Goal: Entertainment & Leisure: Consume media (video, audio)

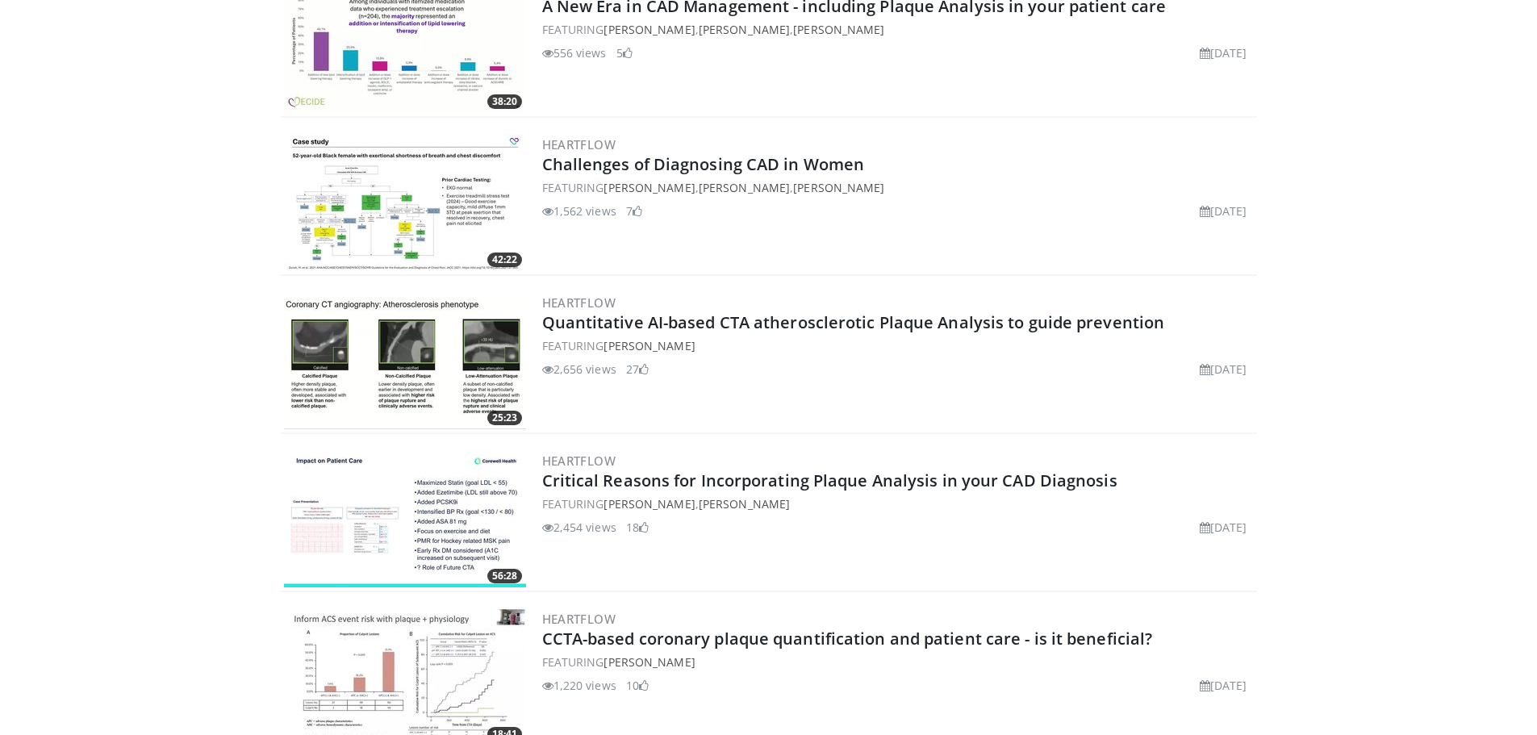
scroll to position [726, 0]
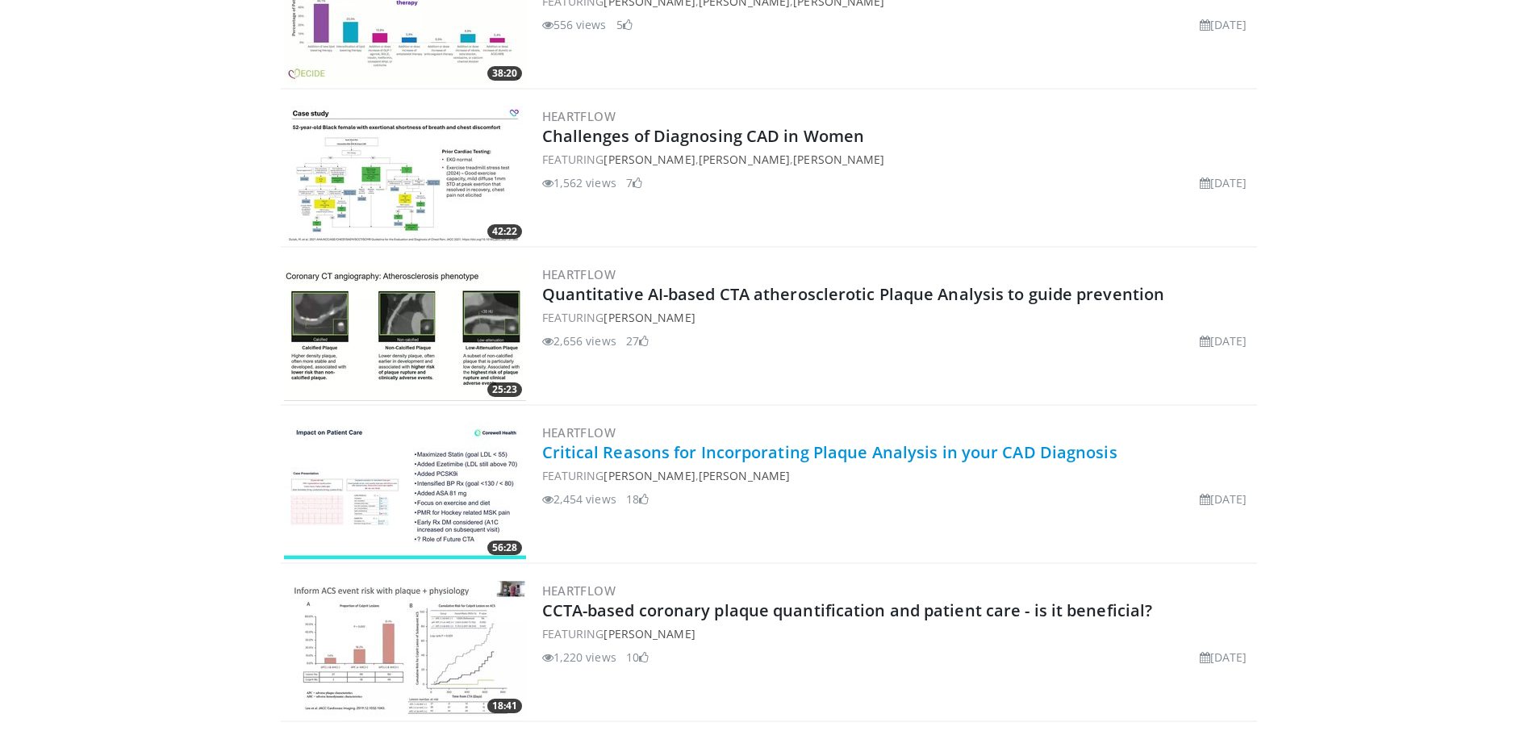
click at [724, 450] on link "Critical Reasons for Incorporating Plaque Analysis in your CAD Diagnosis" at bounding box center [829, 452] width 575 height 22
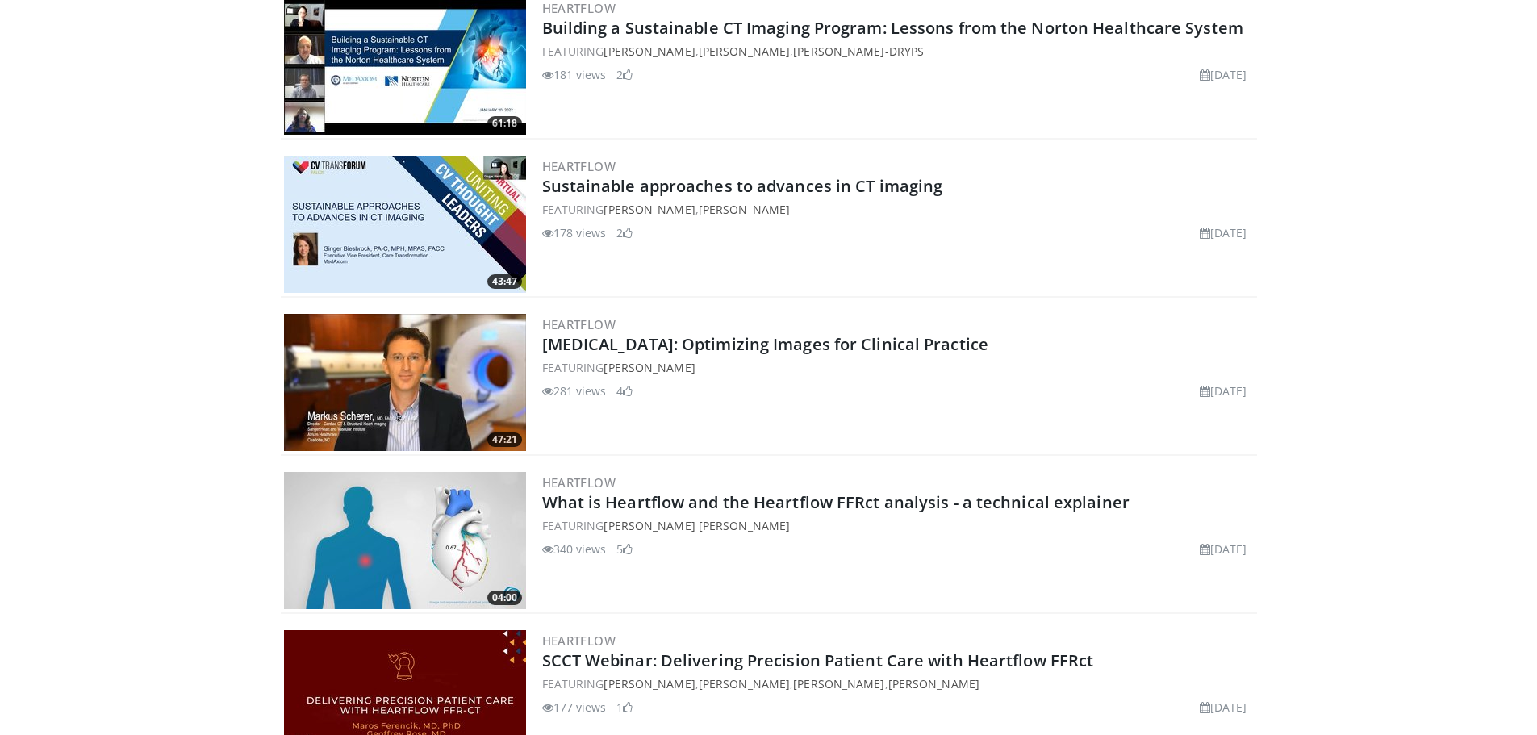
scroll to position [4275, 0]
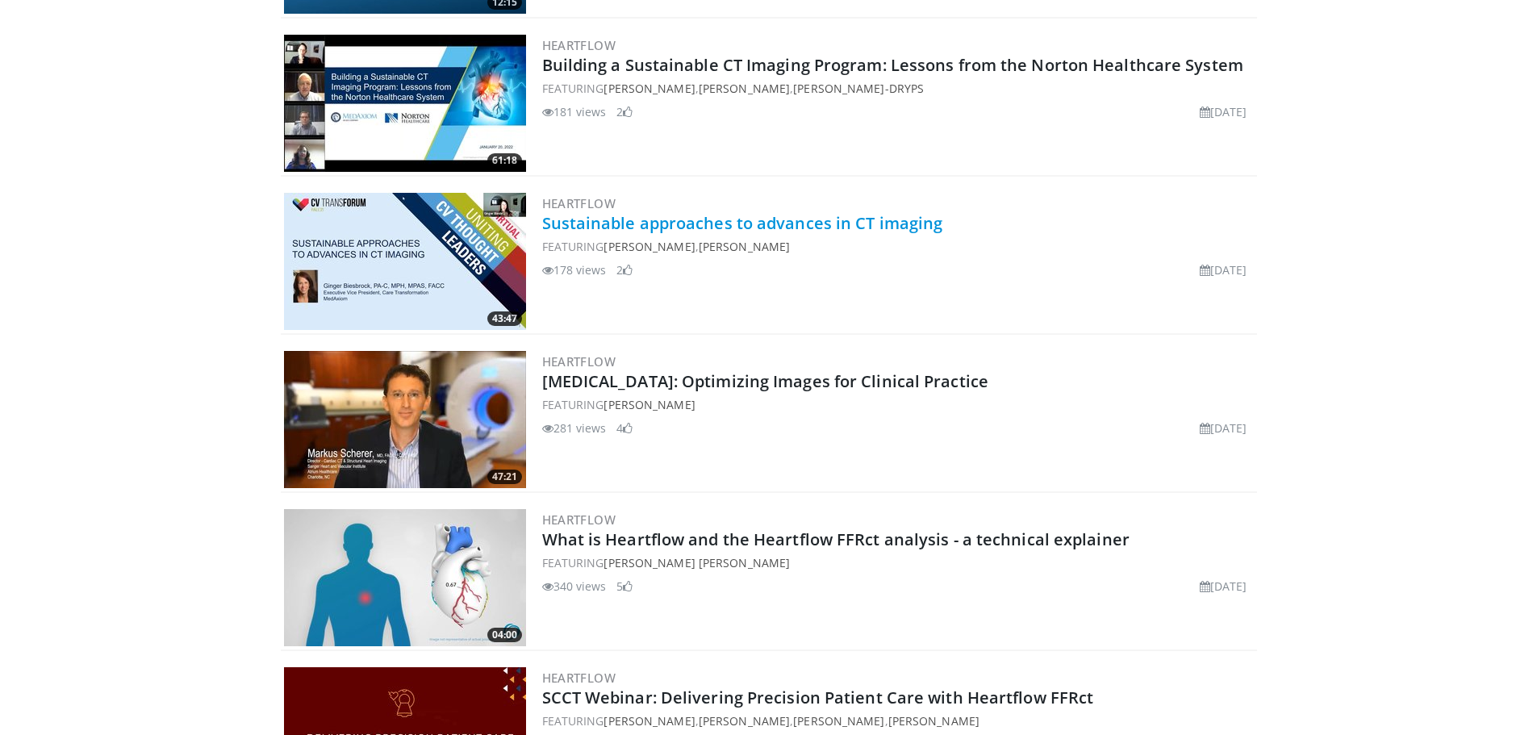
click at [701, 229] on link "Sustainable approaches to advances in CT imaging" at bounding box center [742, 223] width 401 height 22
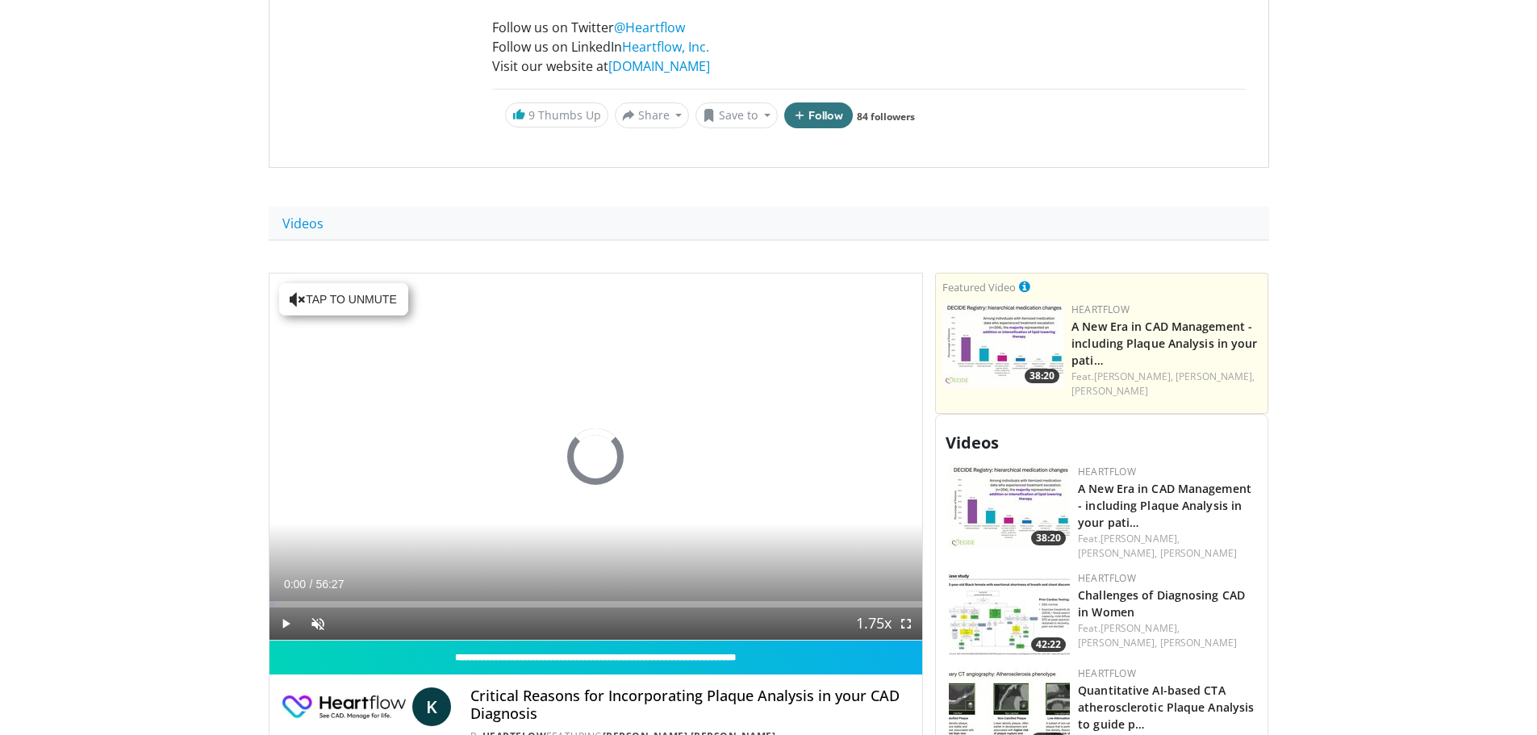
scroll to position [403, 0]
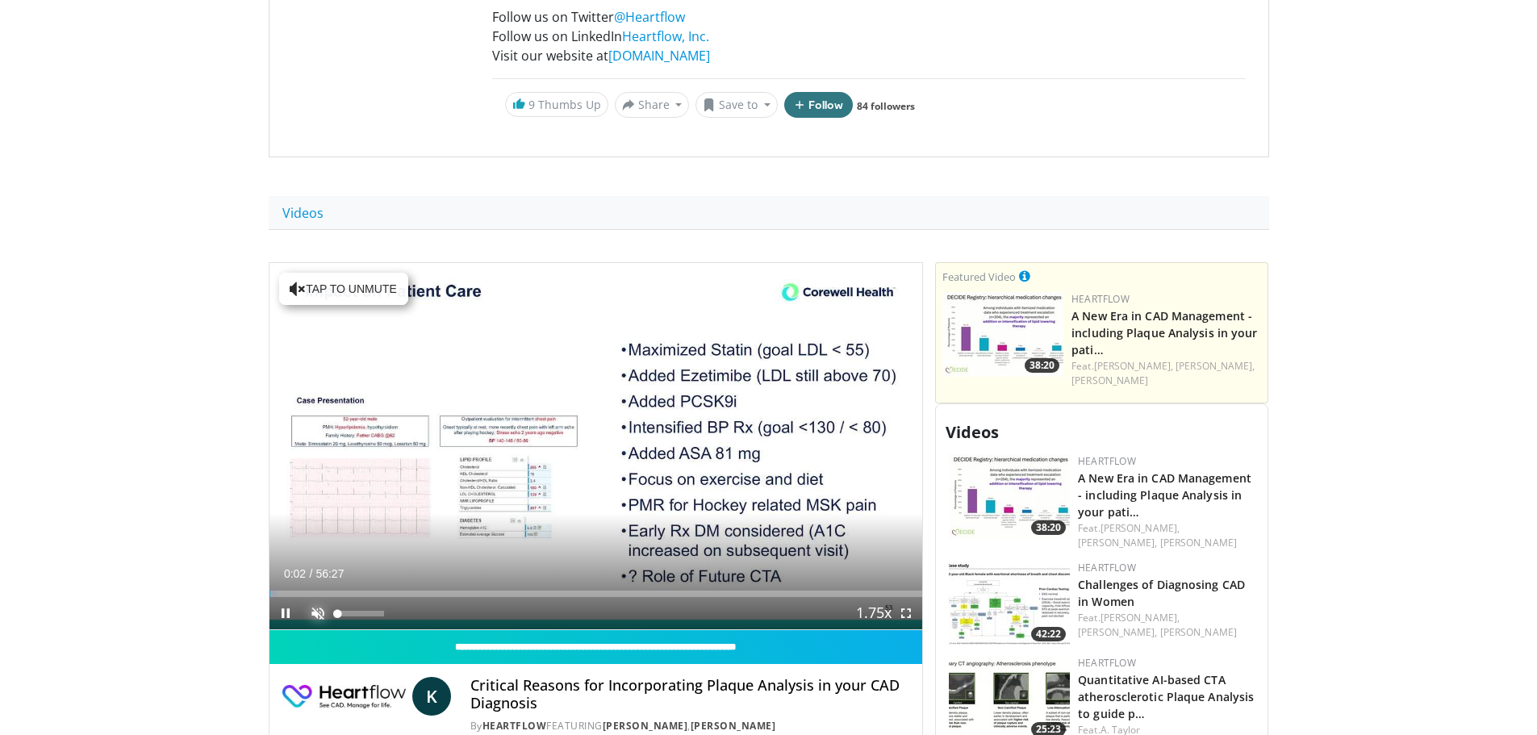
click at [312, 615] on span "Video Player" at bounding box center [318, 613] width 32 height 32
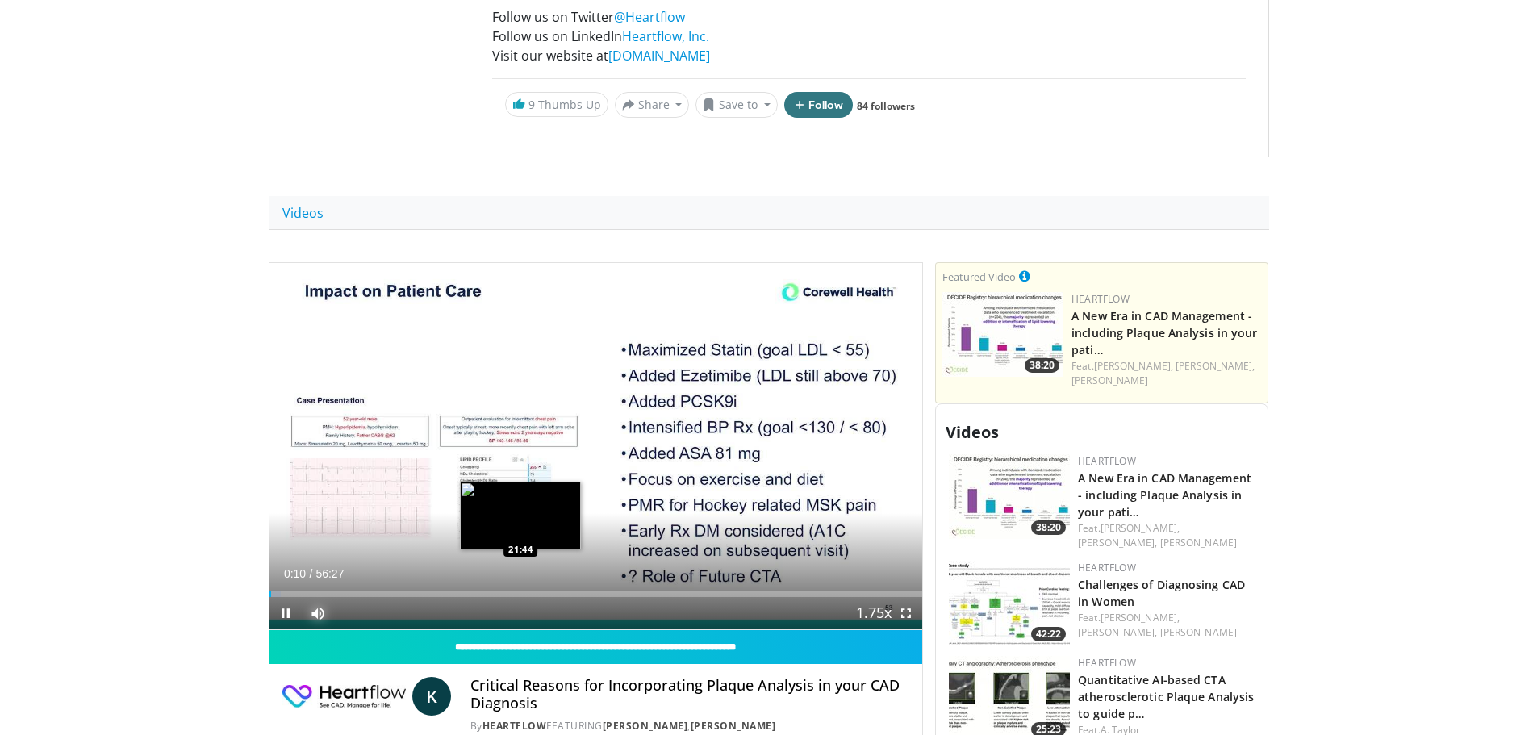
click at [520, 590] on div "Loaded : 1.76% 00:10 21:44" at bounding box center [595, 593] width 653 height 6
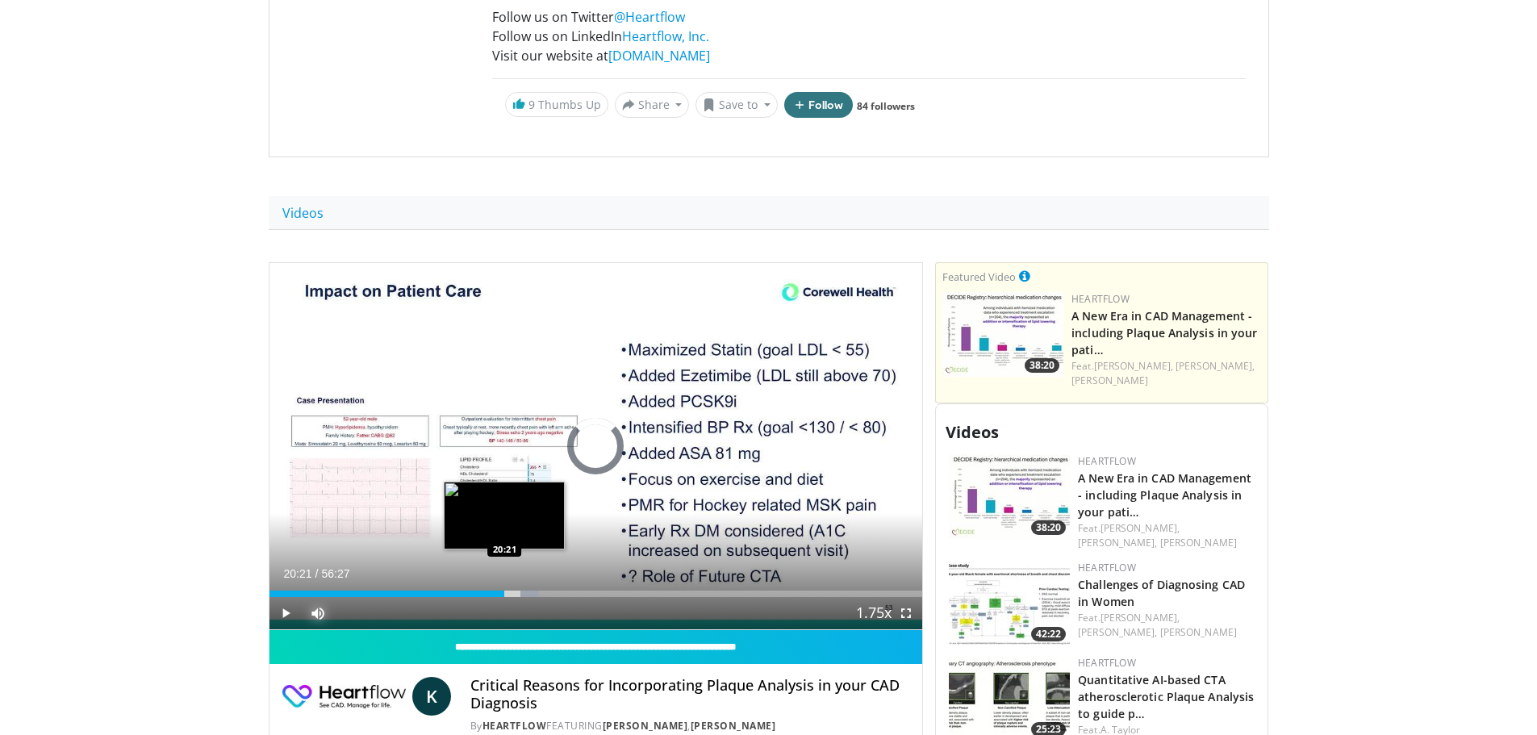
click at [504, 591] on div "22:12" at bounding box center [387, 593] width 236 height 6
click at [494, 594] on div "10 seconds Tap to unmute" at bounding box center [595, 446] width 653 height 367
click at [490, 594] on div "20:30" at bounding box center [387, 593] width 237 height 6
click at [285, 610] on span "Video Player" at bounding box center [285, 613] width 32 height 32
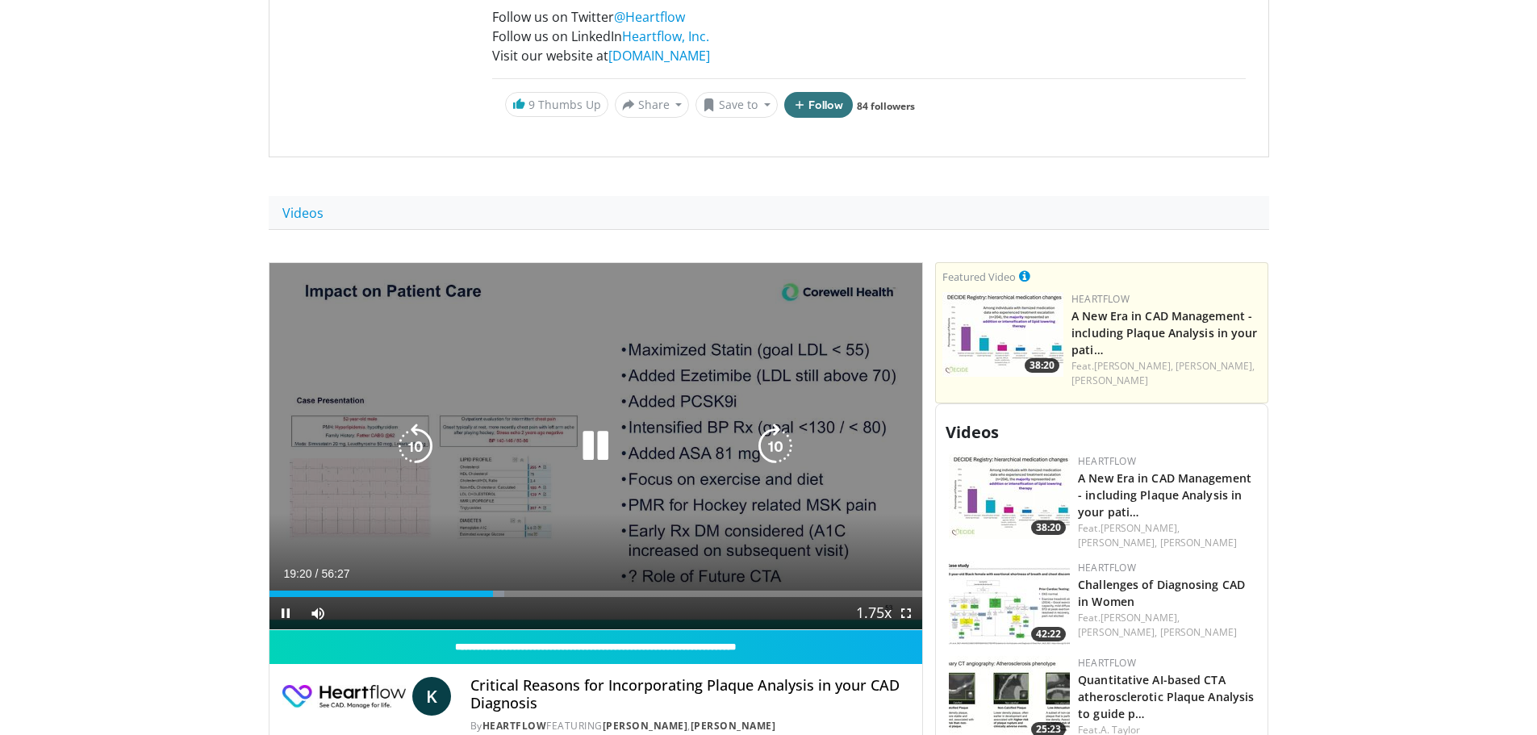
click at [777, 442] on icon "Video Player" at bounding box center [775, 445] width 45 height 45
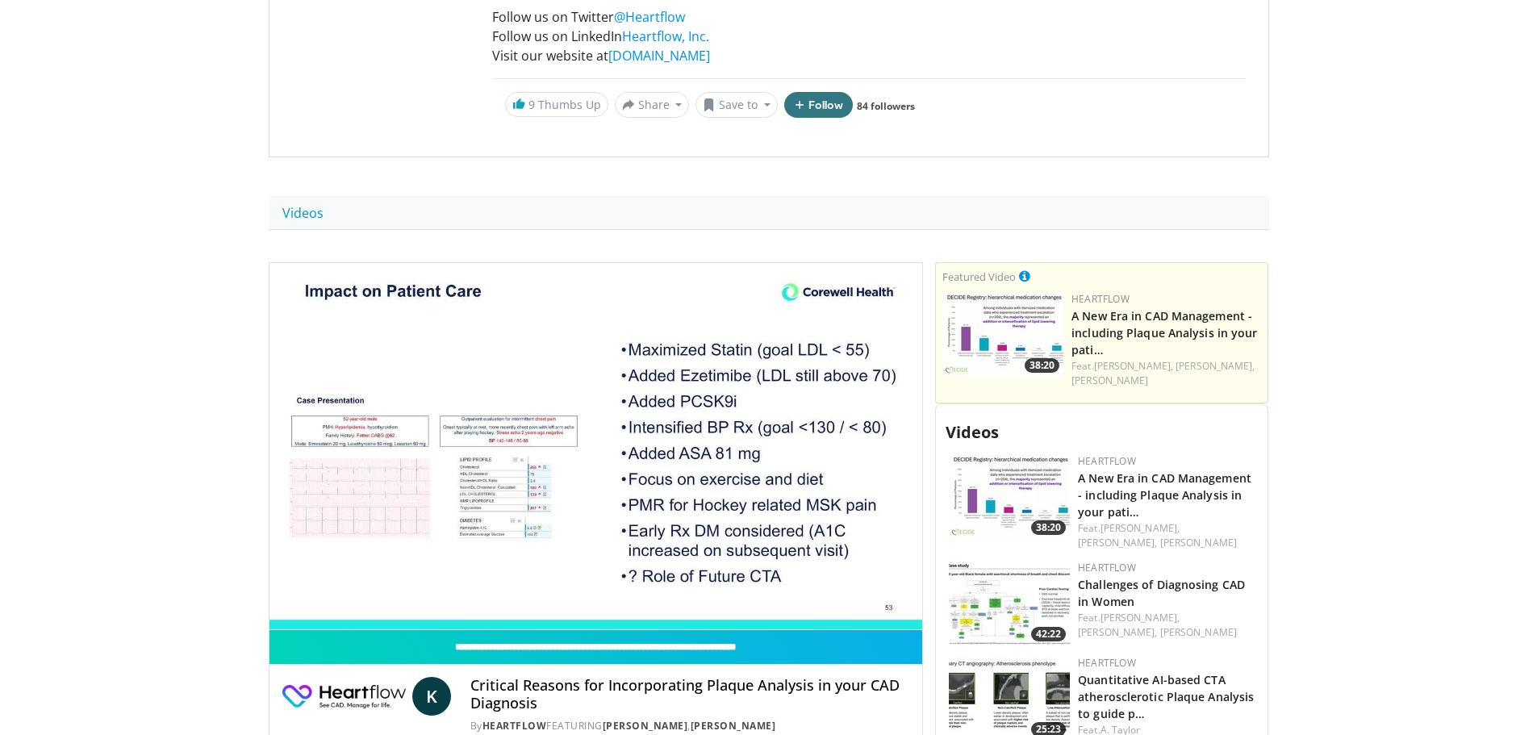
click at [777, 442] on div "40 seconds Tap to unmute" at bounding box center [595, 446] width 653 height 367
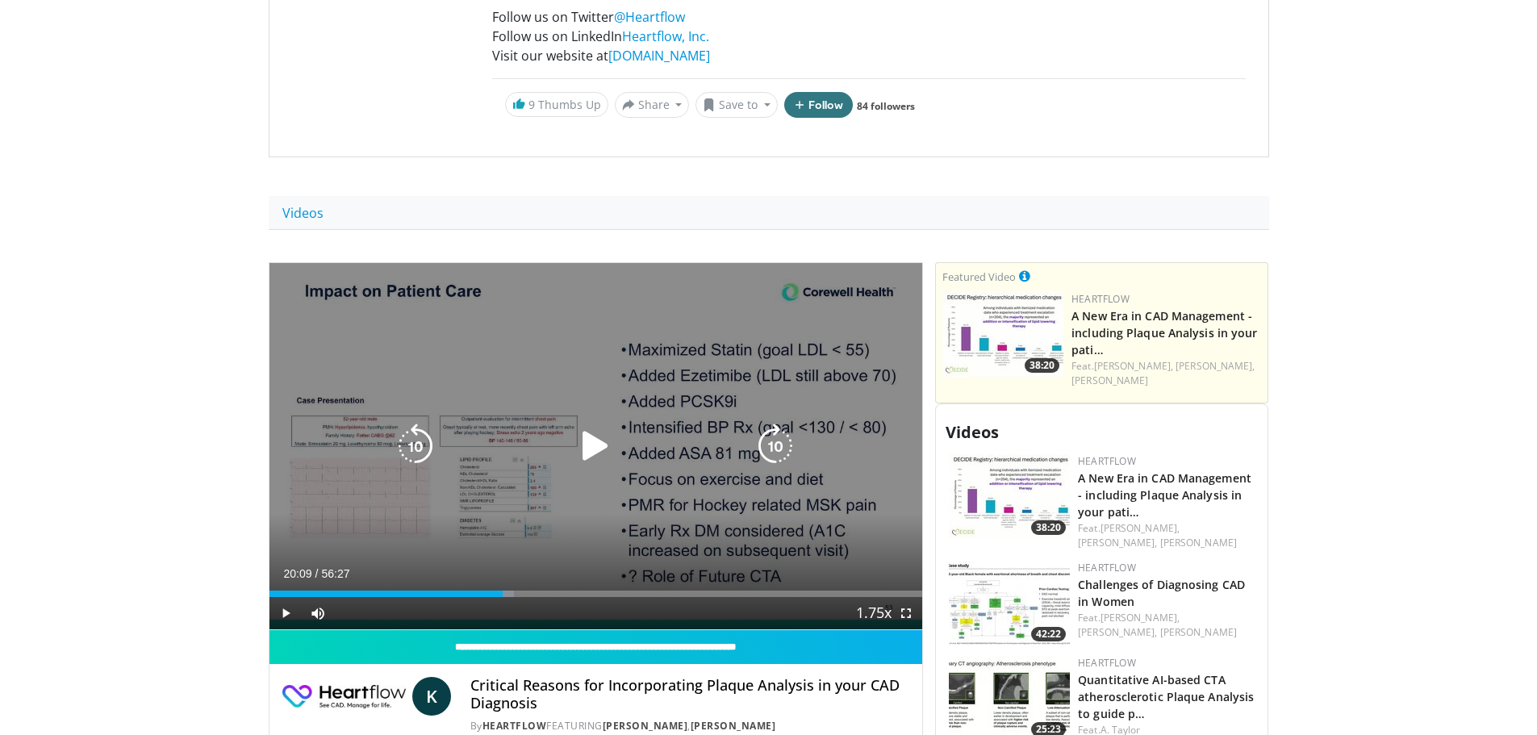
click at [775, 458] on icon "Video Player" at bounding box center [775, 445] width 45 height 45
click at [596, 448] on icon "Video Player" at bounding box center [595, 445] width 45 height 45
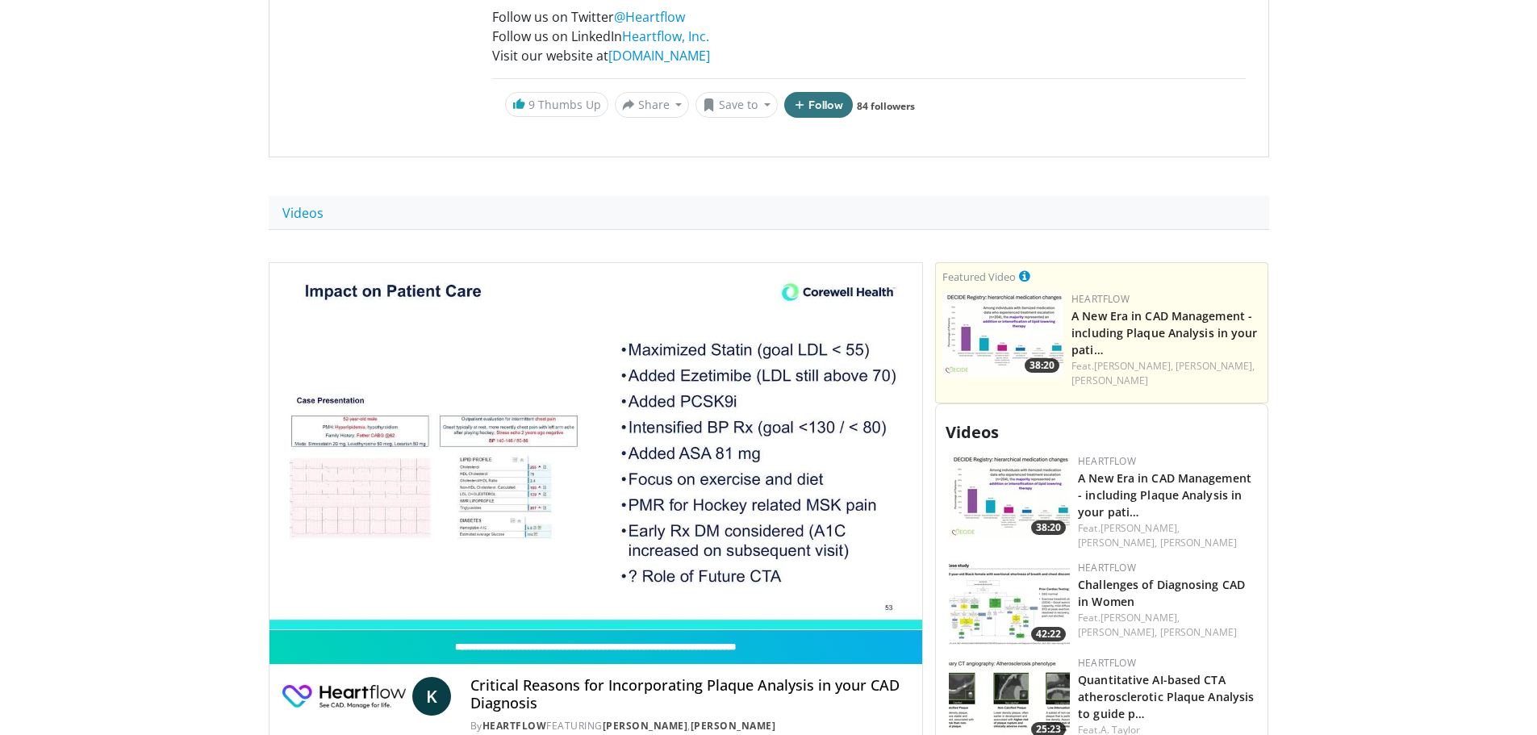
click at [604, 595] on video-js "**********" at bounding box center [595, 447] width 653 height 368
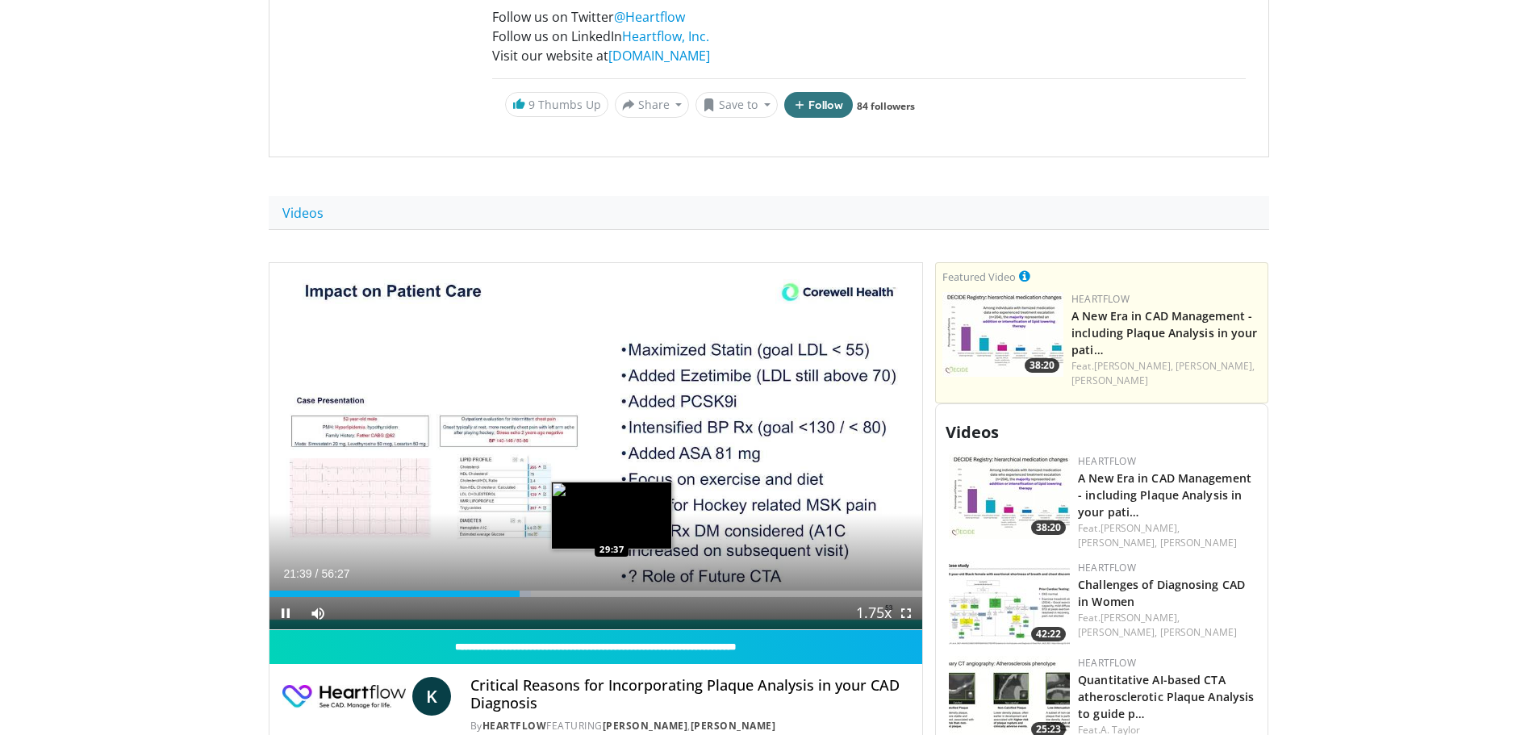
click at [611, 595] on div "Loaded : 40.12% 21:39 29:37" at bounding box center [595, 593] width 653 height 6
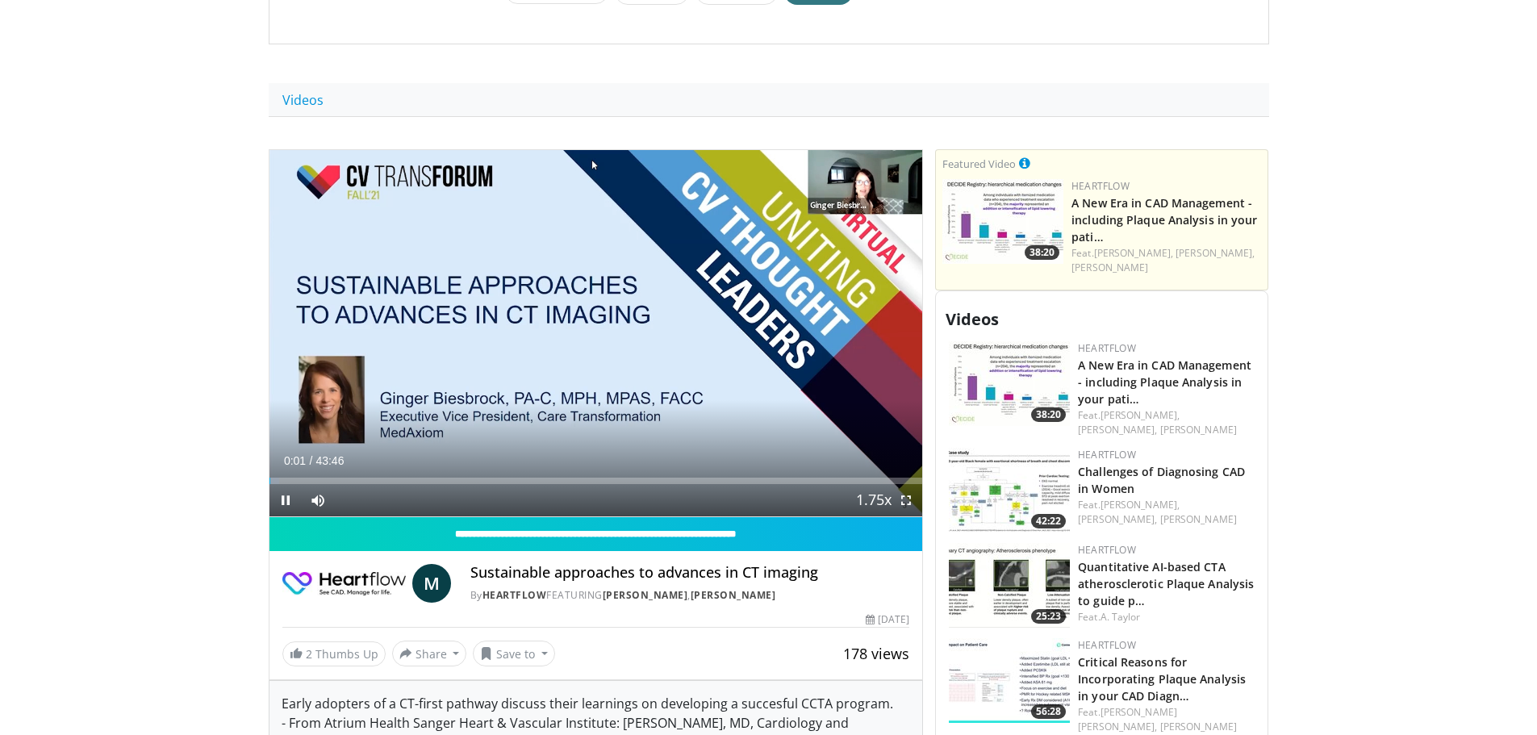
scroll to position [565, 0]
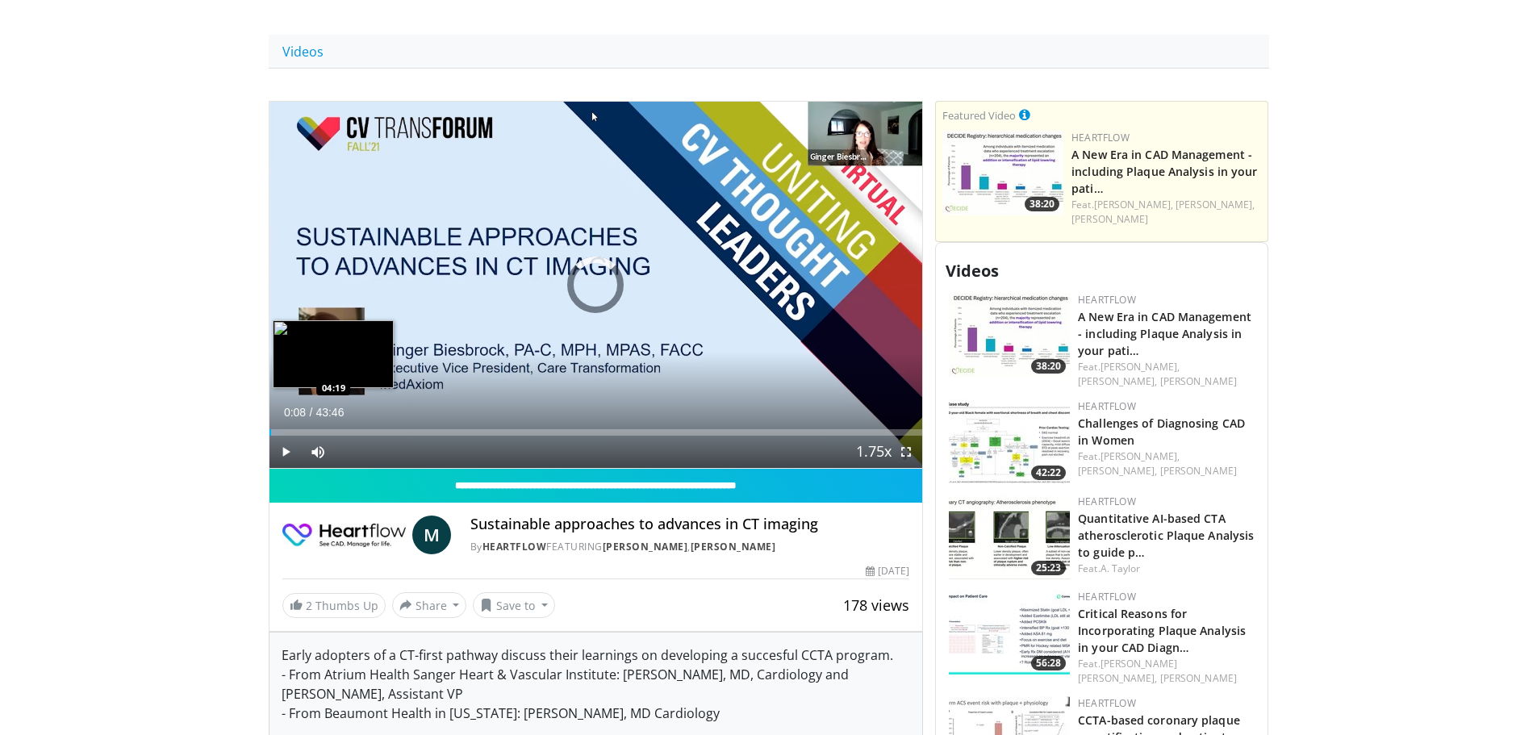
click at [333, 435] on div "Loaded : 1.89% 00:08 04:19" at bounding box center [595, 432] width 653 height 6
click at [341, 435] on div "Progress Bar" at bounding box center [341, 432] width 17 height 6
click at [353, 432] on div "Loaded : 13.59% 04:53 05:37" at bounding box center [595, 432] width 653 height 6
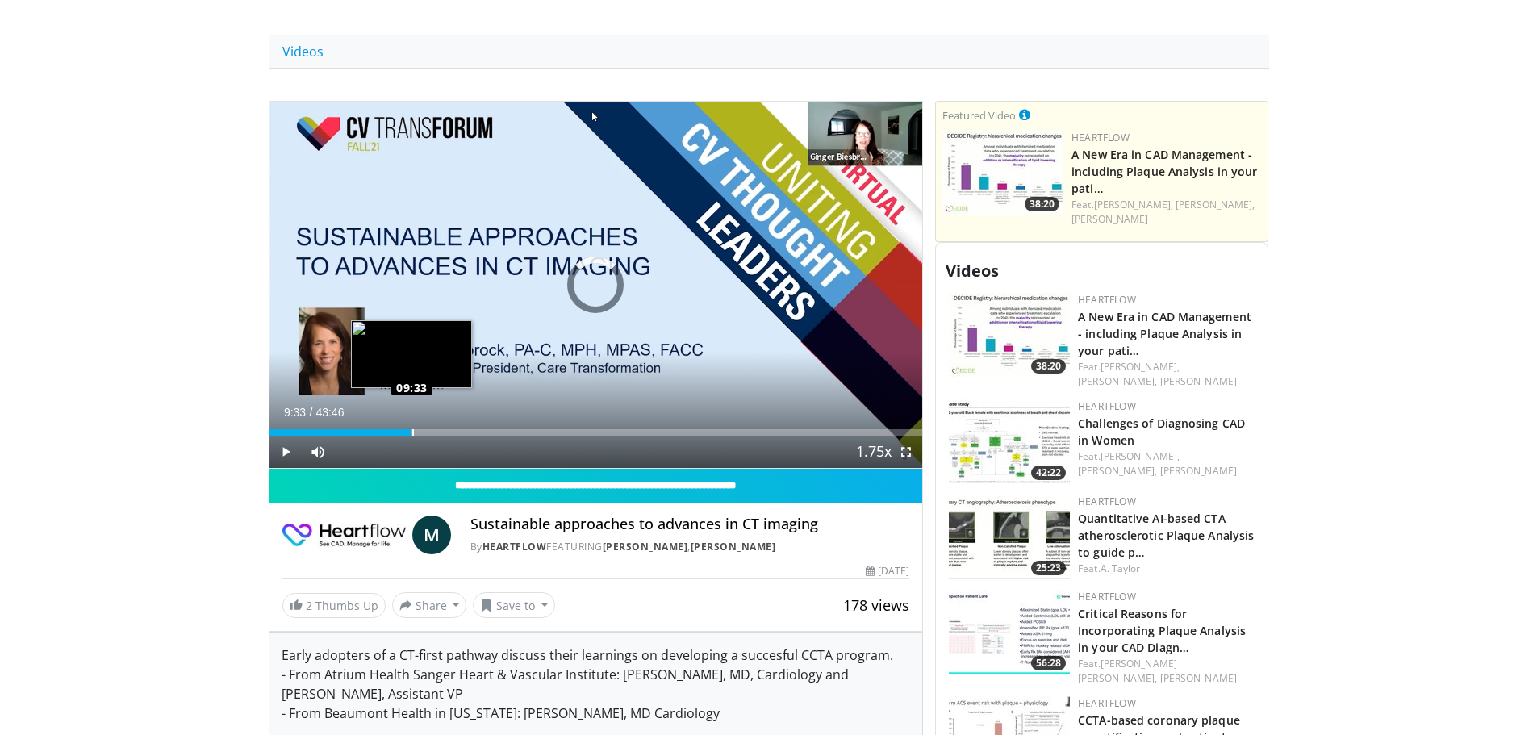
click at [411, 432] on div "Loaded : 0.00% 09:33 09:33" at bounding box center [595, 432] width 653 height 6
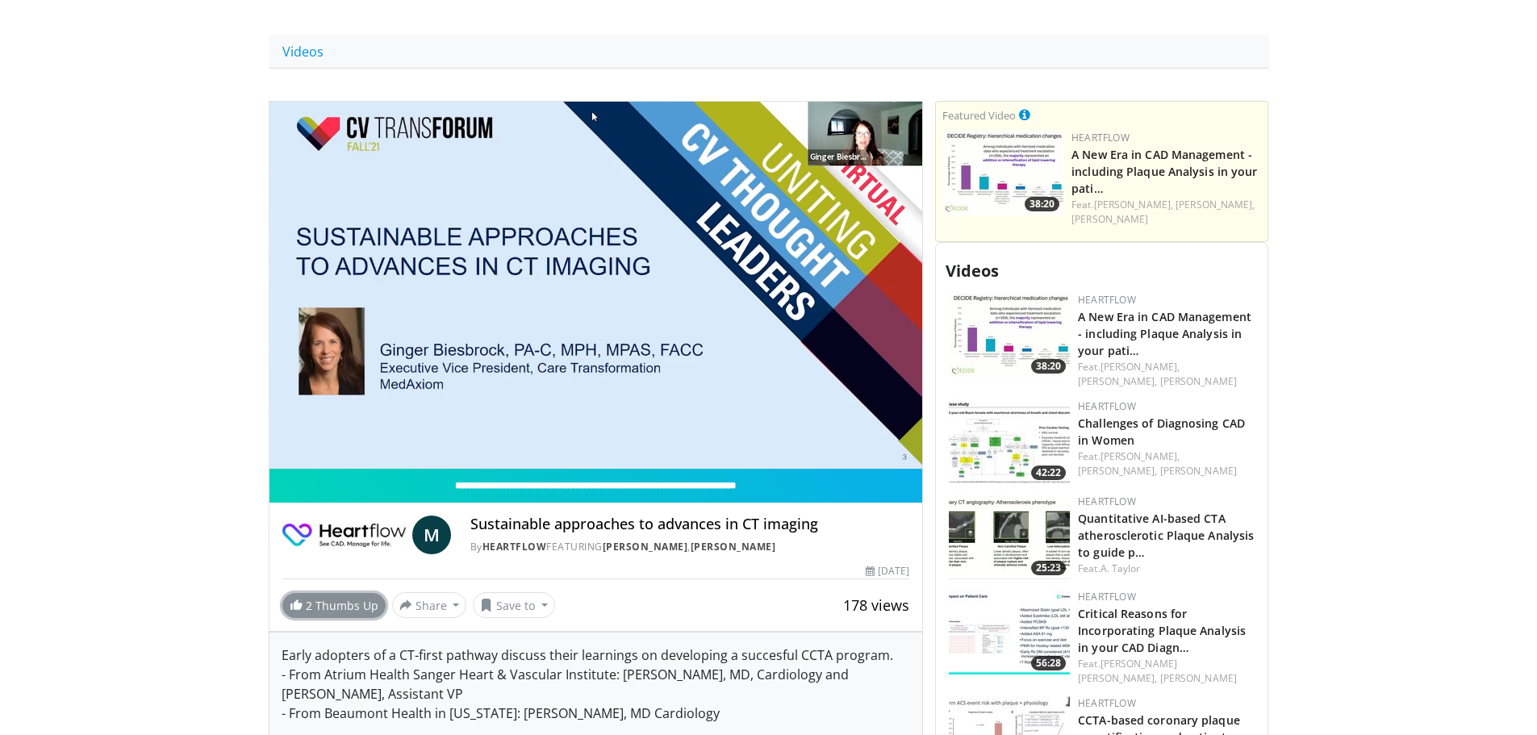
click at [350, 608] on link "2 Thumbs Up" at bounding box center [333, 605] width 103 height 25
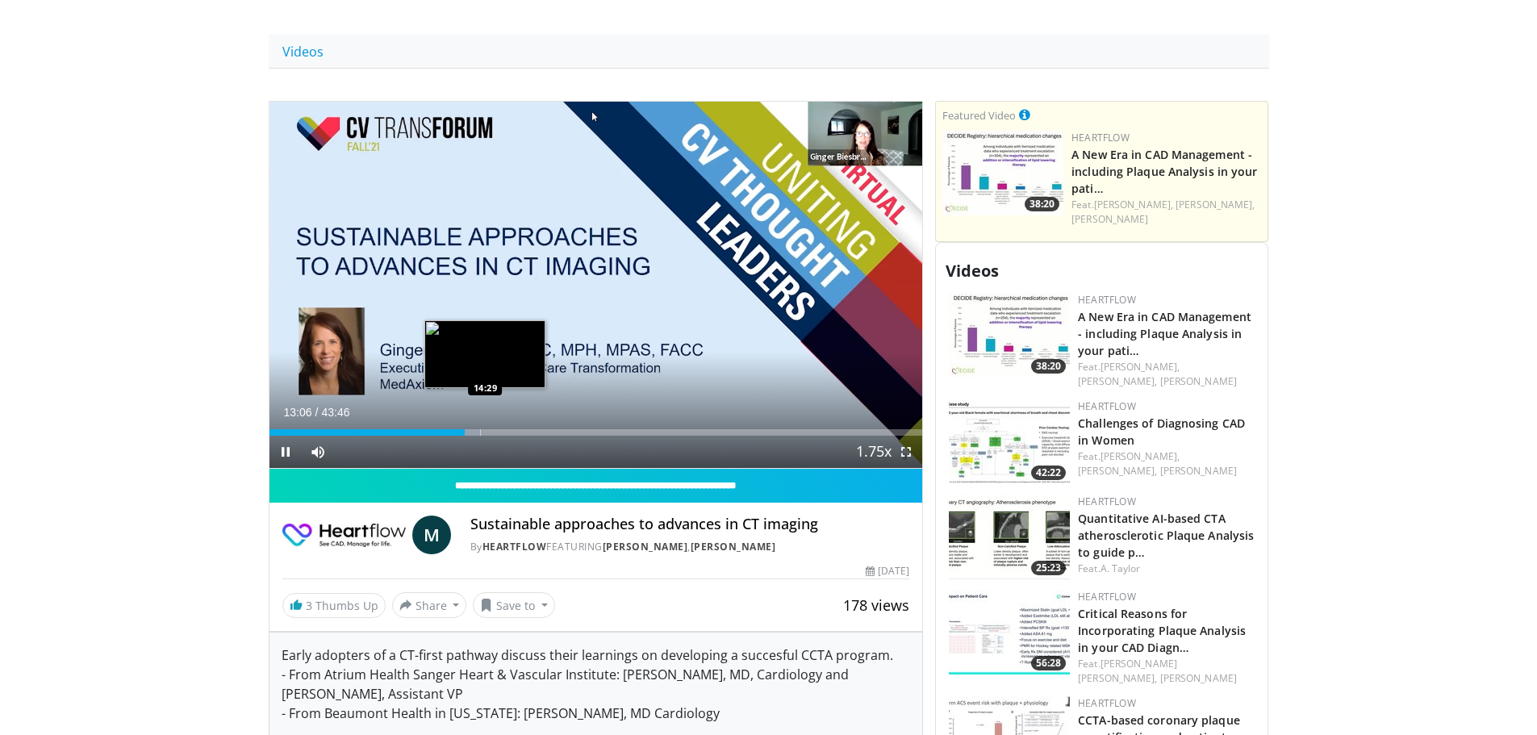
click at [486, 432] on div "Loaded : 32.36% 13:06 14:29" at bounding box center [595, 432] width 653 height 6
click at [479, 435] on div "14:45" at bounding box center [379, 432] width 220 height 6
click at [467, 434] on div "14:16" at bounding box center [375, 432] width 213 height 6
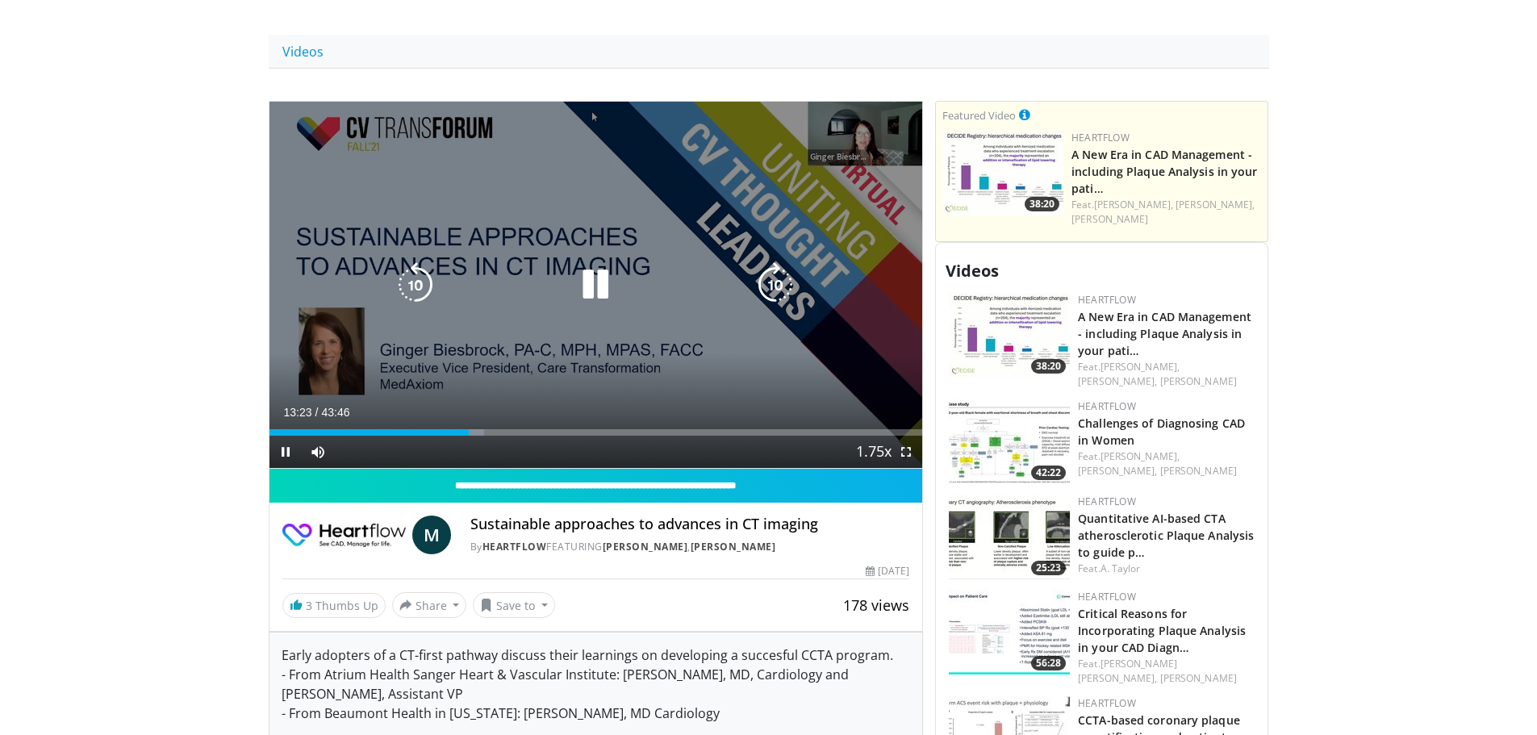
click at [771, 285] on icon "Video Player" at bounding box center [775, 284] width 45 height 45
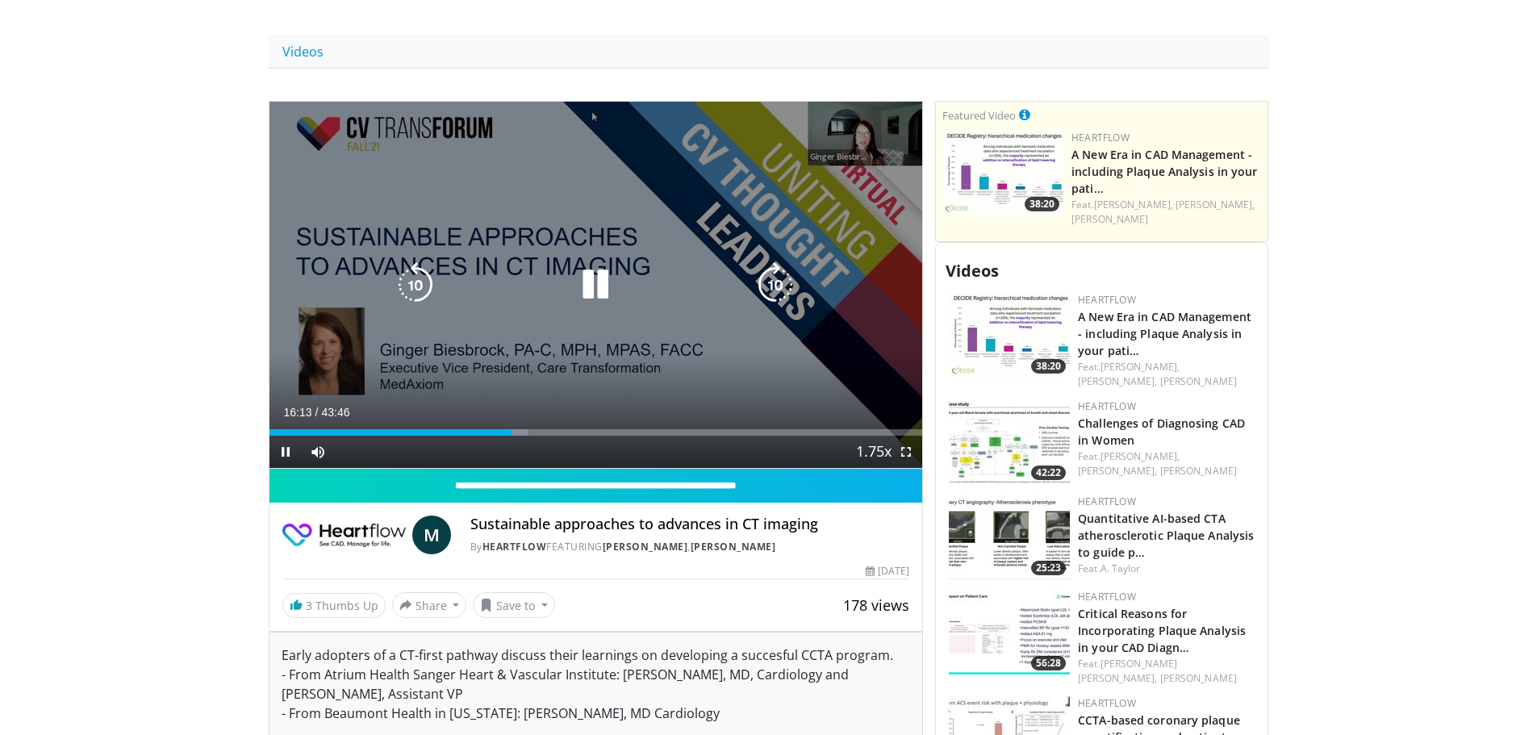
click at [594, 268] on icon "Video Player" at bounding box center [595, 284] width 45 height 45
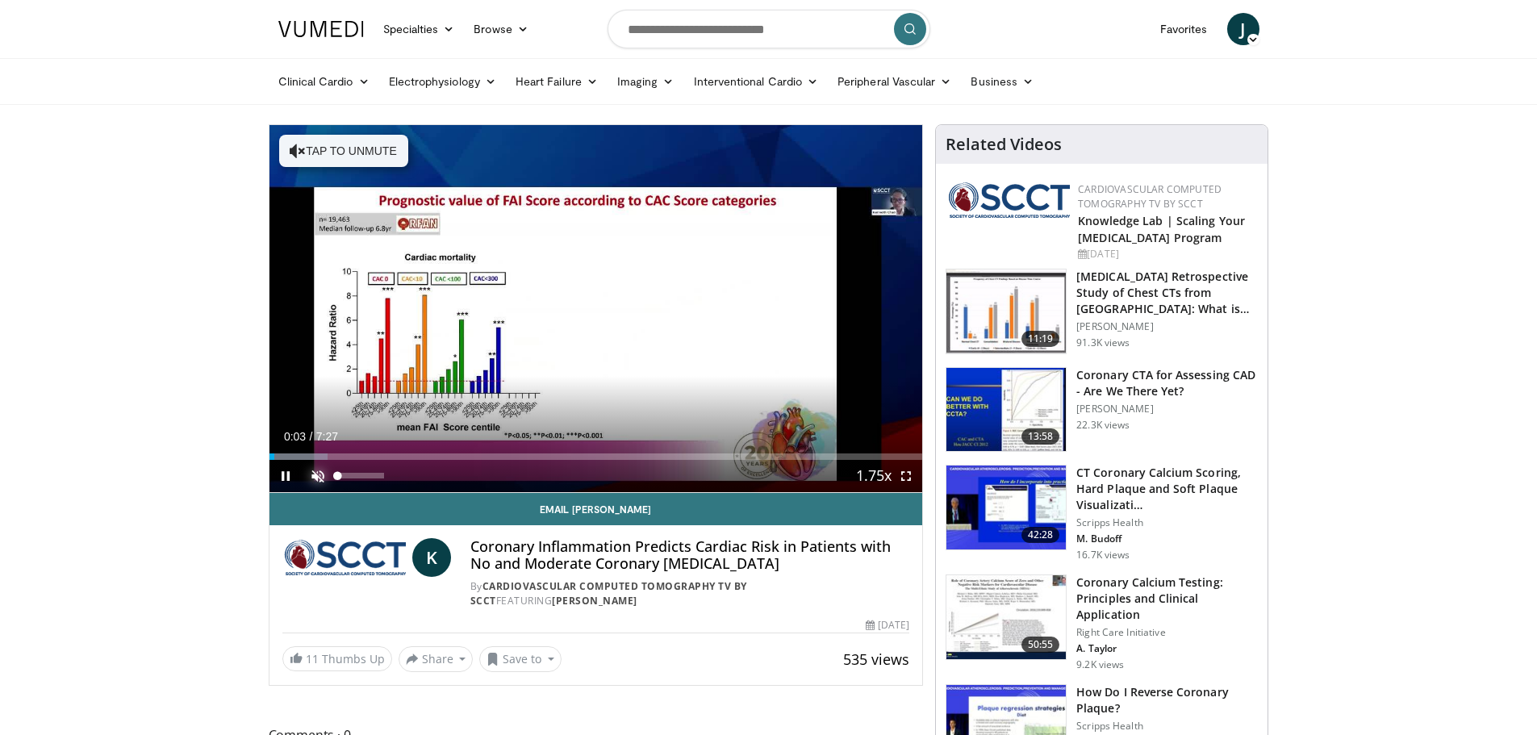
click at [322, 470] on span "Video Player" at bounding box center [318, 476] width 32 height 32
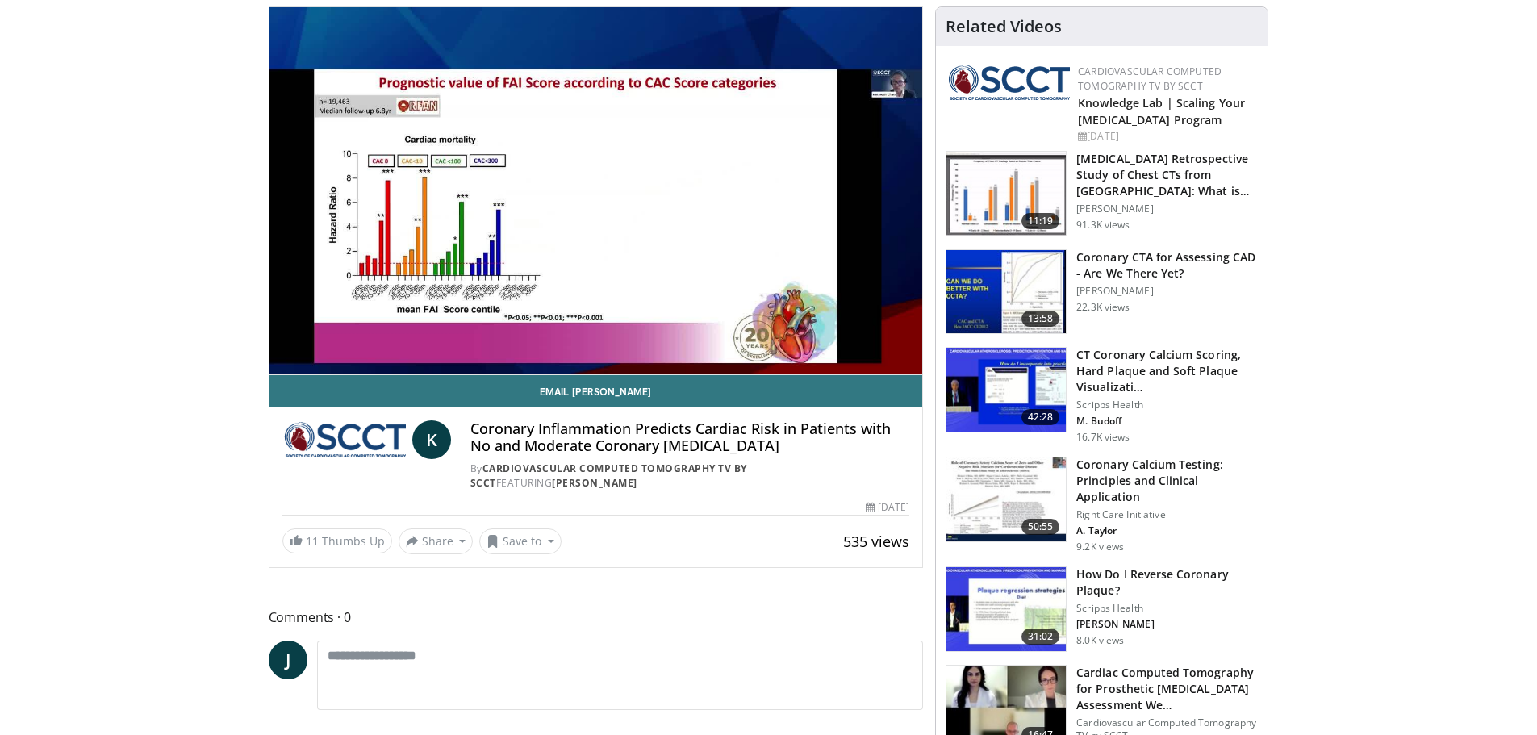
scroll to position [81, 0]
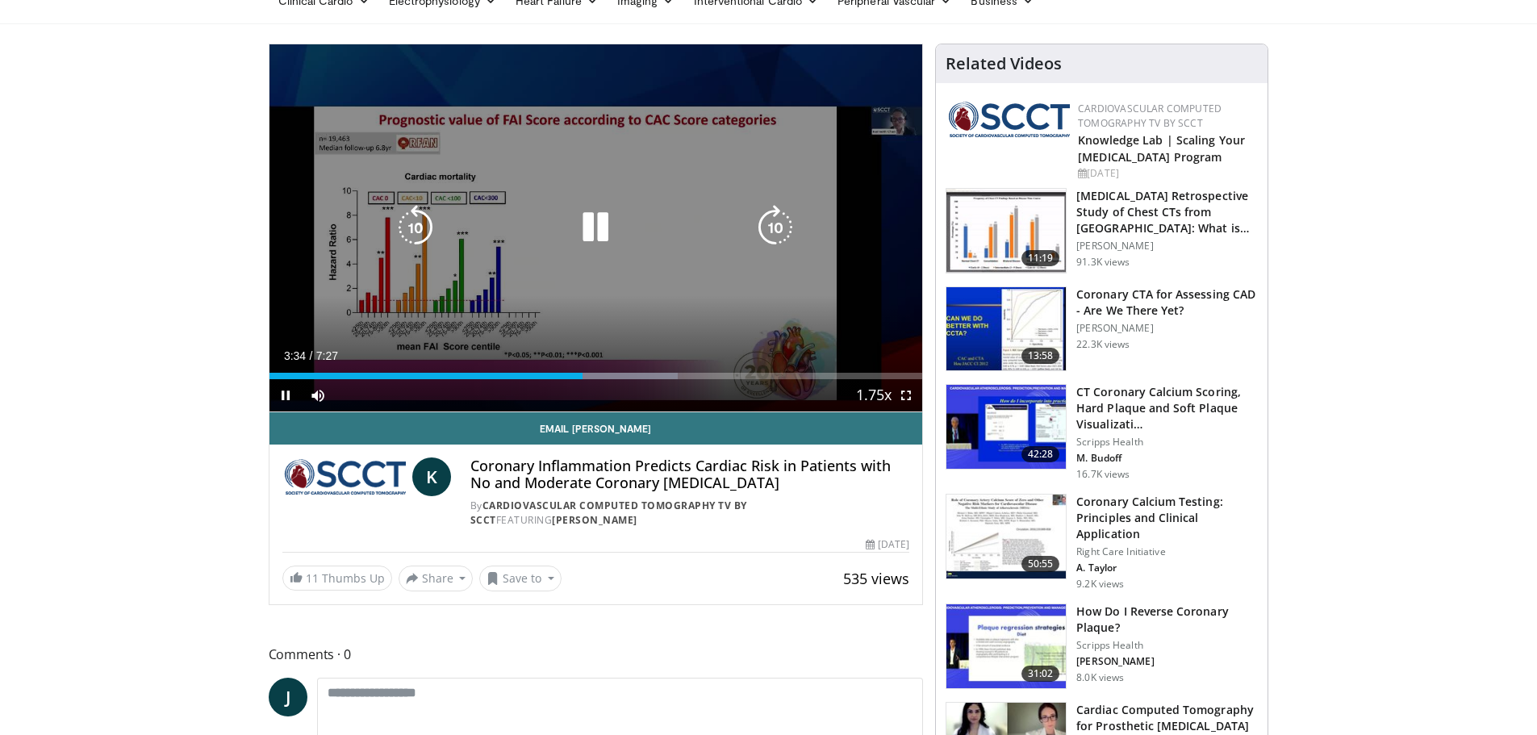
click at [778, 220] on icon "Video Player" at bounding box center [775, 227] width 45 height 45
click at [780, 216] on icon "Video Player" at bounding box center [775, 227] width 45 height 45
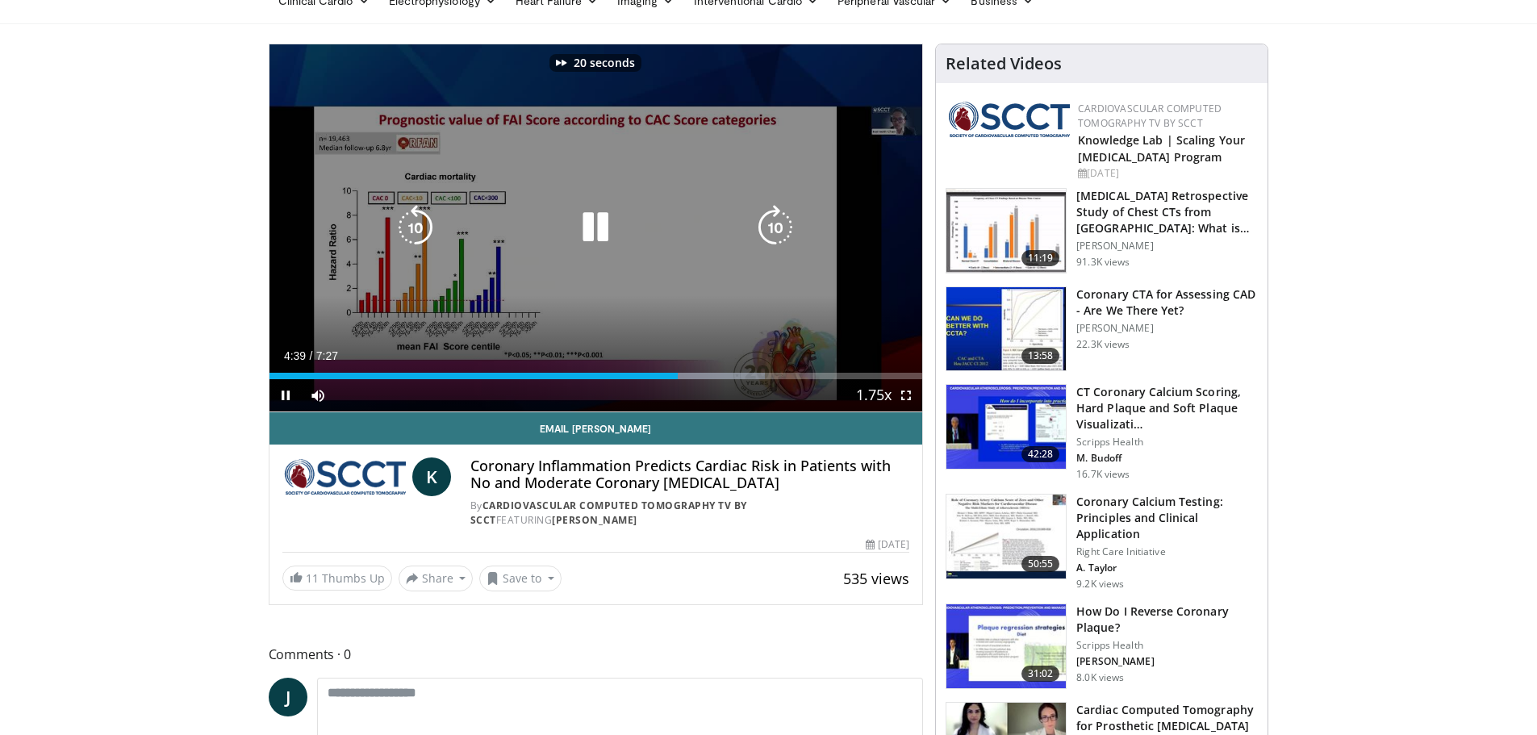
click at [780, 222] on icon "Video Player" at bounding box center [775, 227] width 45 height 45
click at [774, 226] on icon "Video Player" at bounding box center [775, 227] width 45 height 45
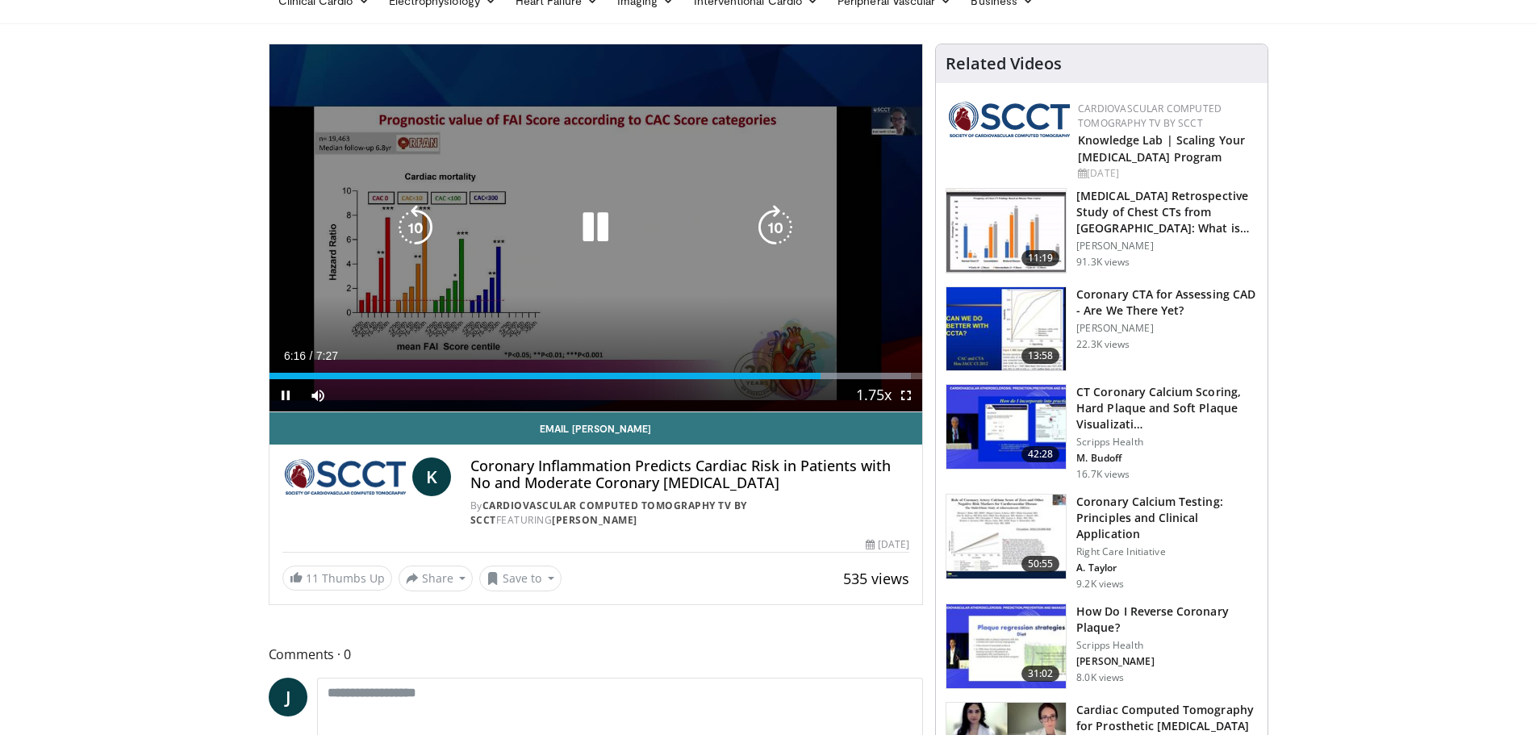
click at [783, 224] on icon "Video Player" at bounding box center [775, 227] width 45 height 45
